Goal: Check status: Check status

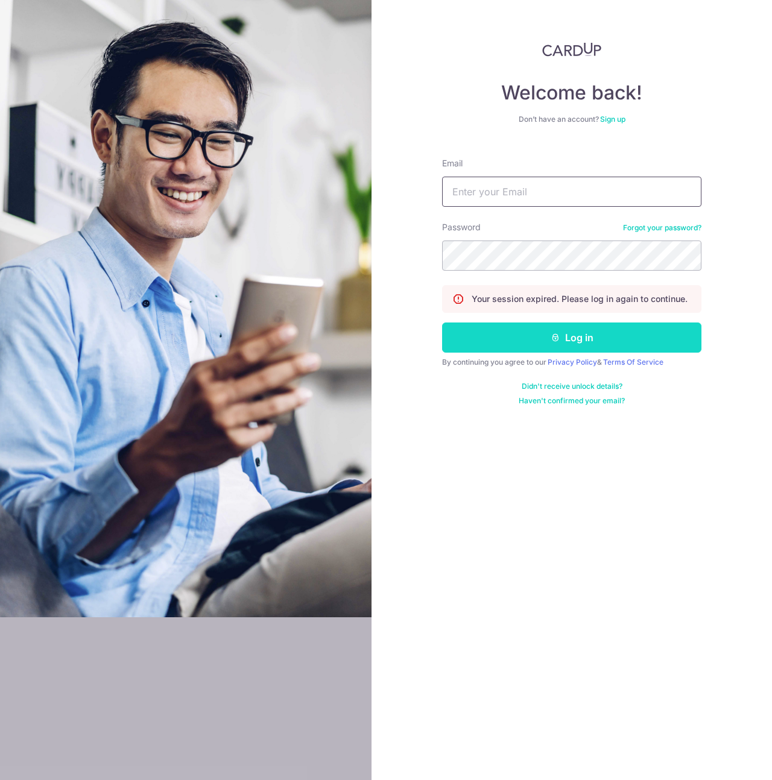
type input "[PERSON_NAME][EMAIL_ADDRESS][PERSON_NAME][DOMAIN_NAME]"
click at [568, 336] on button "Log in" at bounding box center [571, 338] width 259 height 30
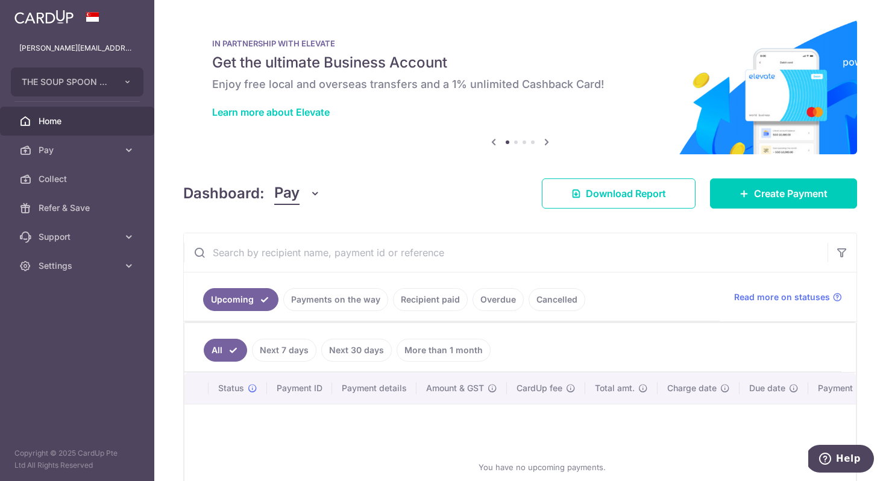
click at [335, 304] on link "Payments on the way" at bounding box center [335, 299] width 105 height 23
